Goal: Task Accomplishment & Management: Use online tool/utility

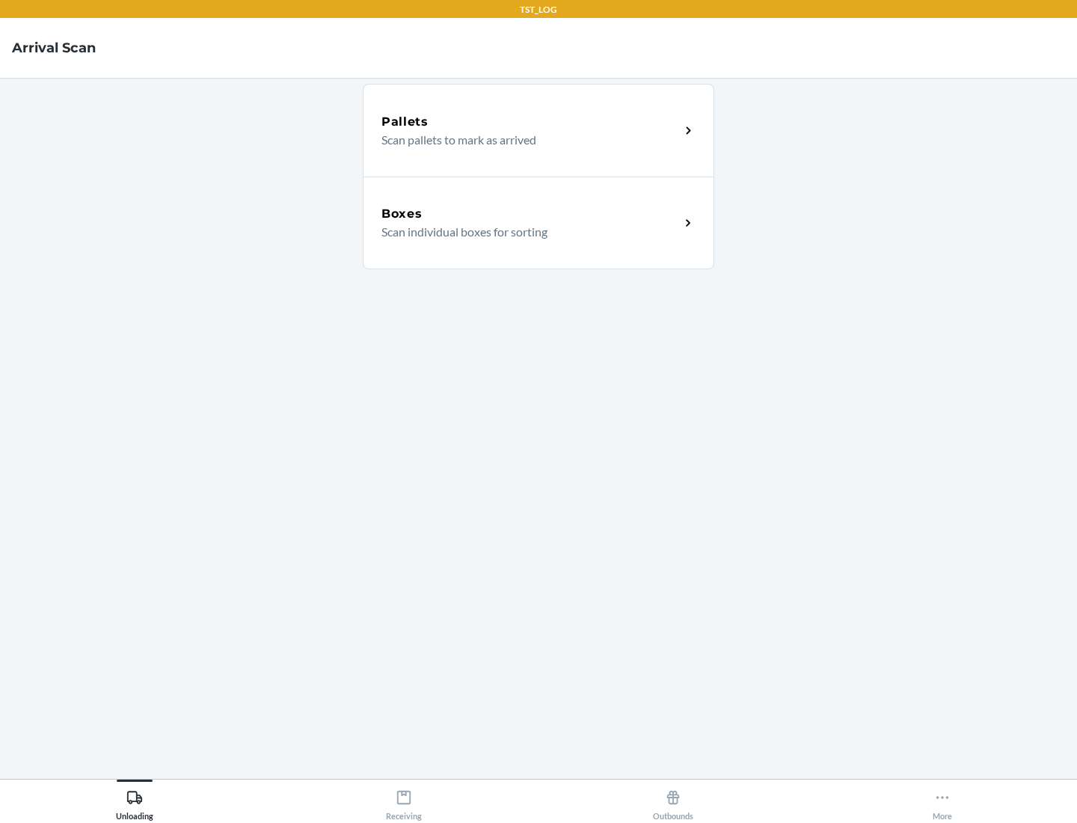
click at [530, 214] on div "Boxes" at bounding box center [531, 214] width 298 height 18
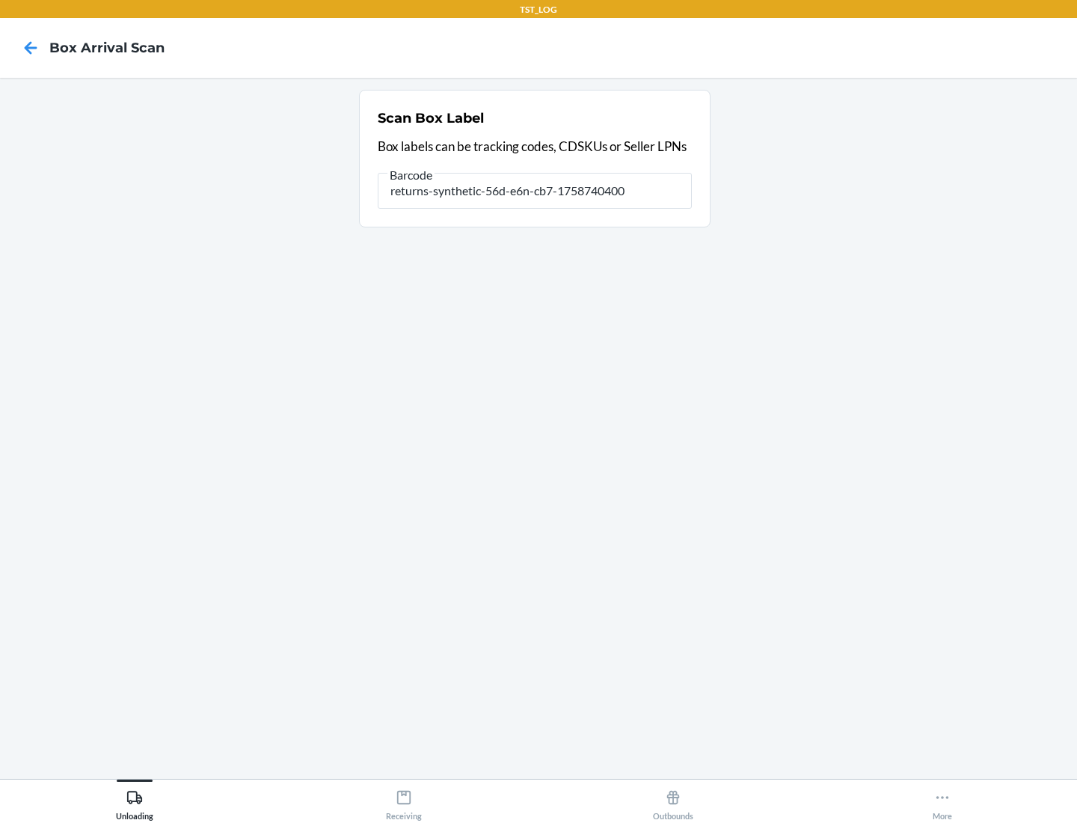
type input "returns-synthetic-56d-e6n-cb7-1758740400"
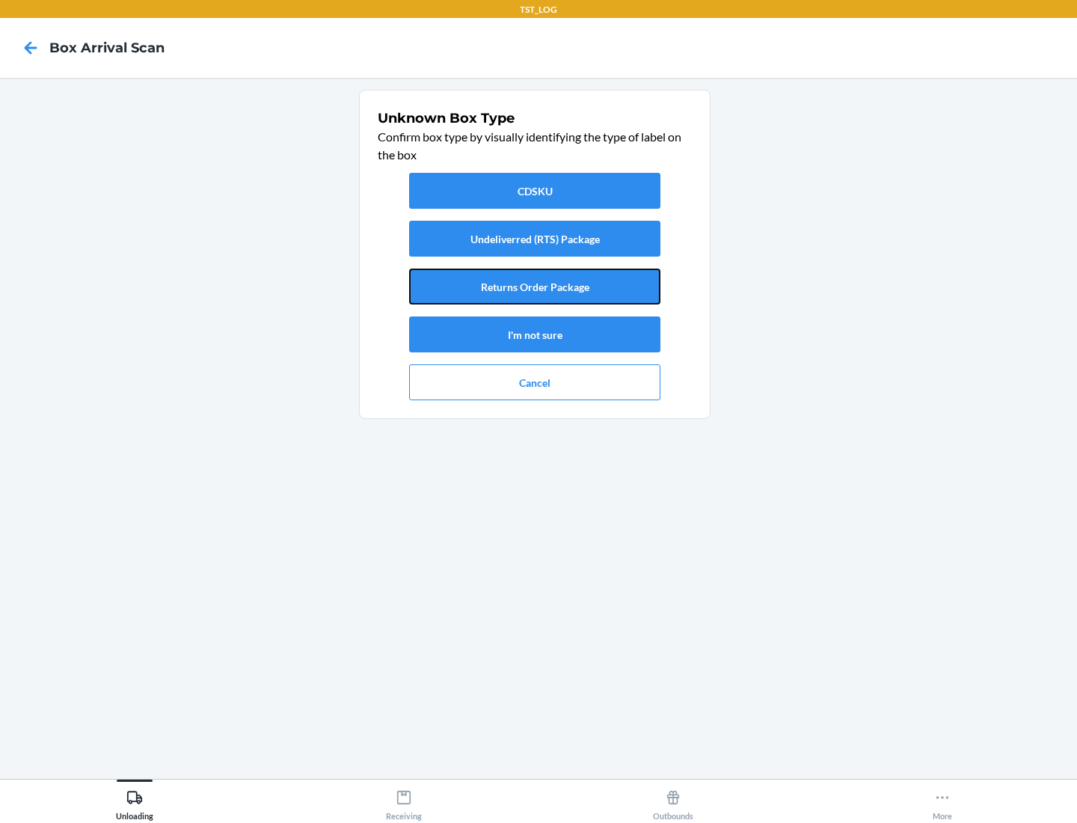
click at [535, 287] on button "Returns Order Package" at bounding box center [534, 287] width 251 height 36
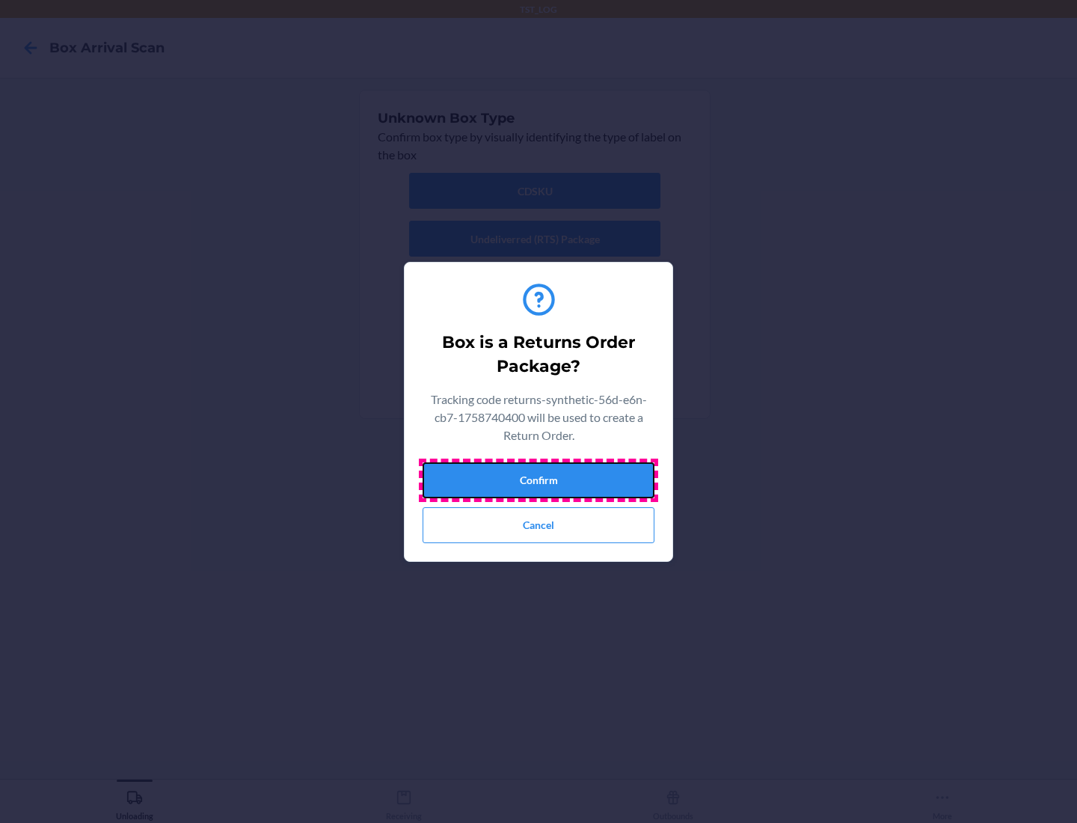
click at [539, 480] on button "Confirm" at bounding box center [539, 480] width 232 height 36
